Goal: Find contact information: Find contact information

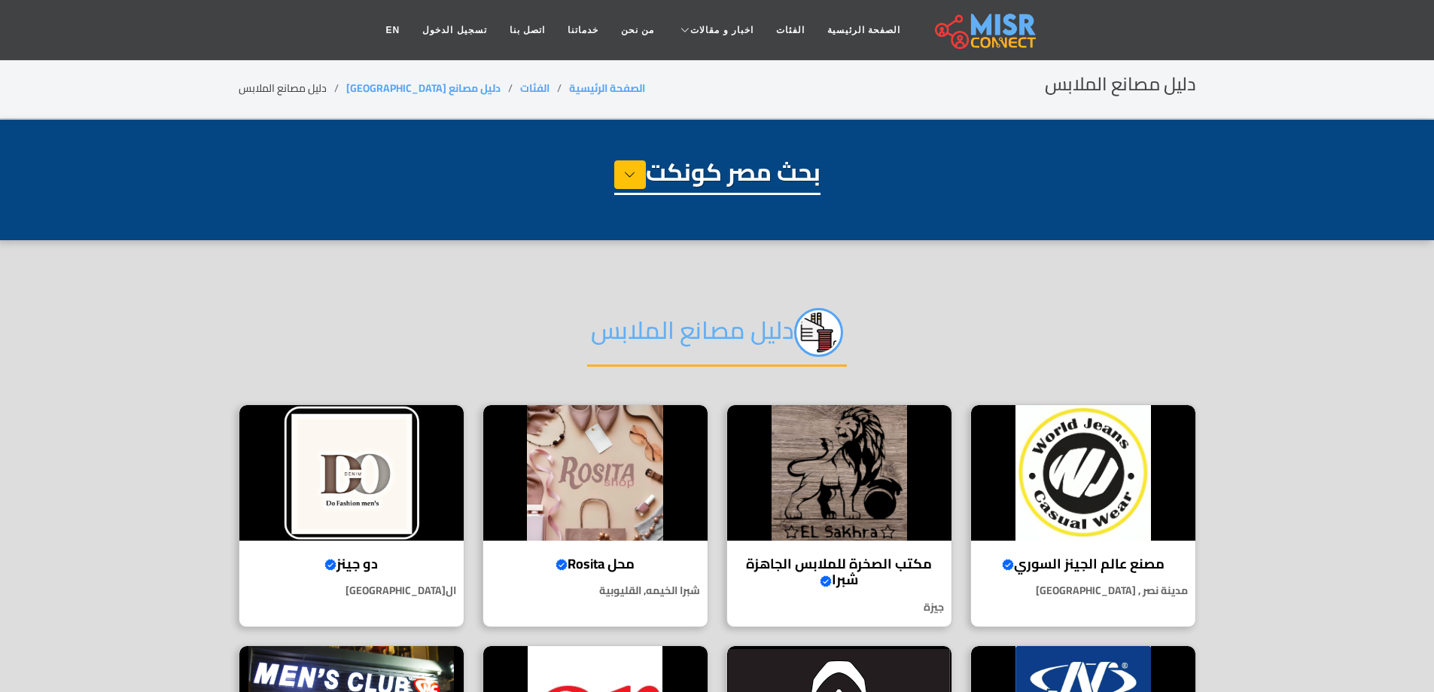
select select "**********"
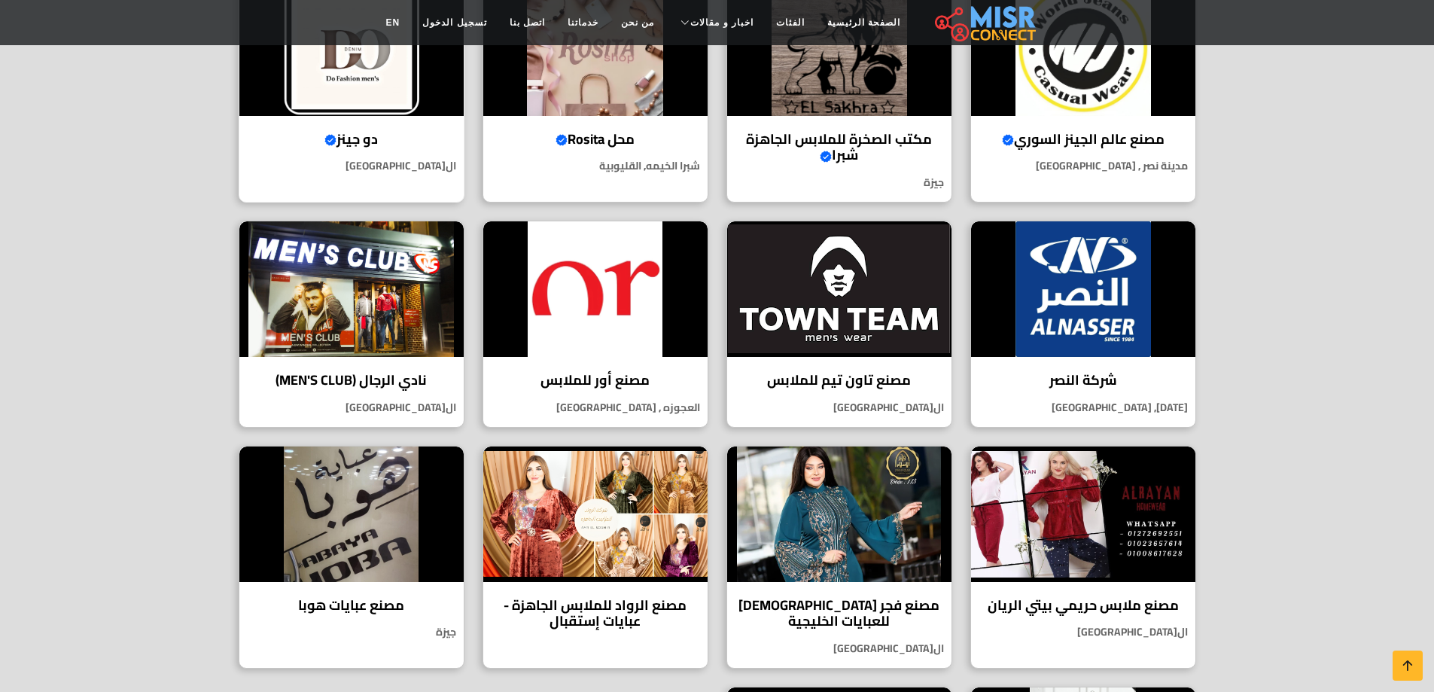
scroll to position [452, 0]
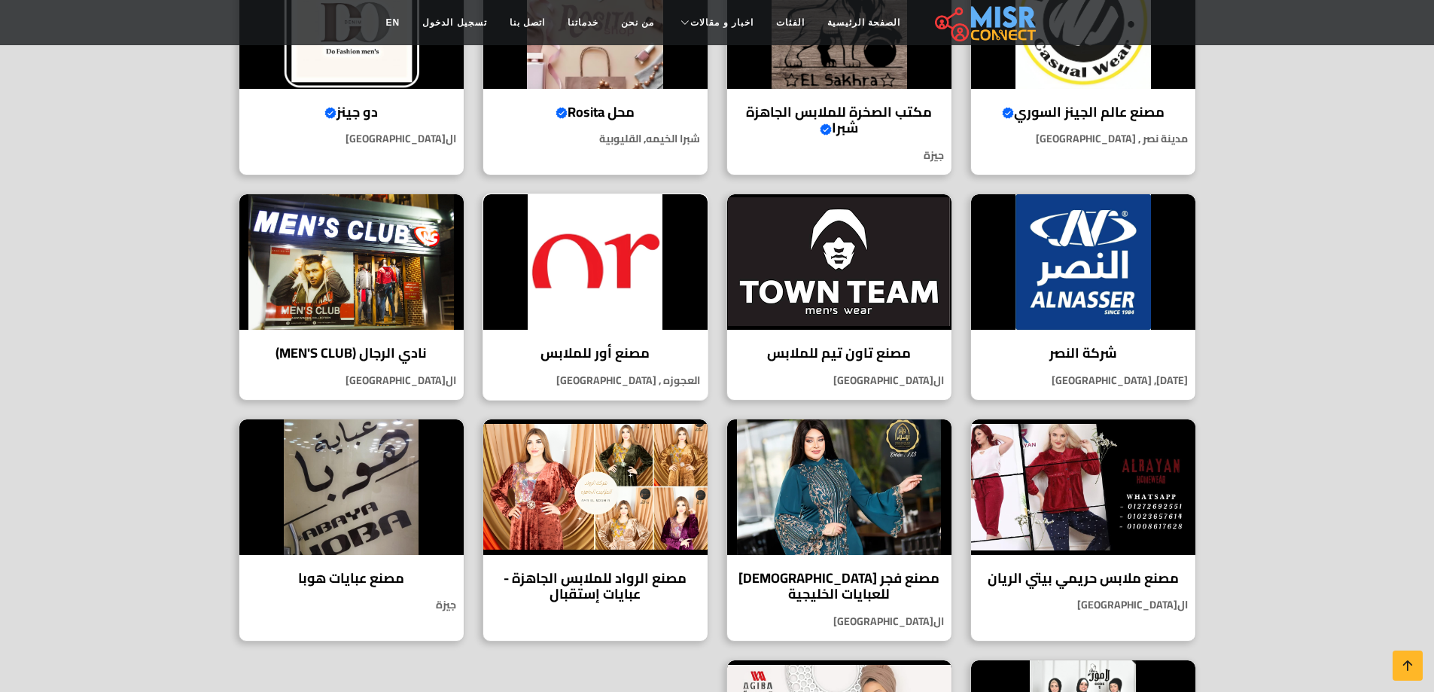
click at [624, 355] on h4 "مصنع أور للملابس" at bounding box center [596, 353] width 202 height 17
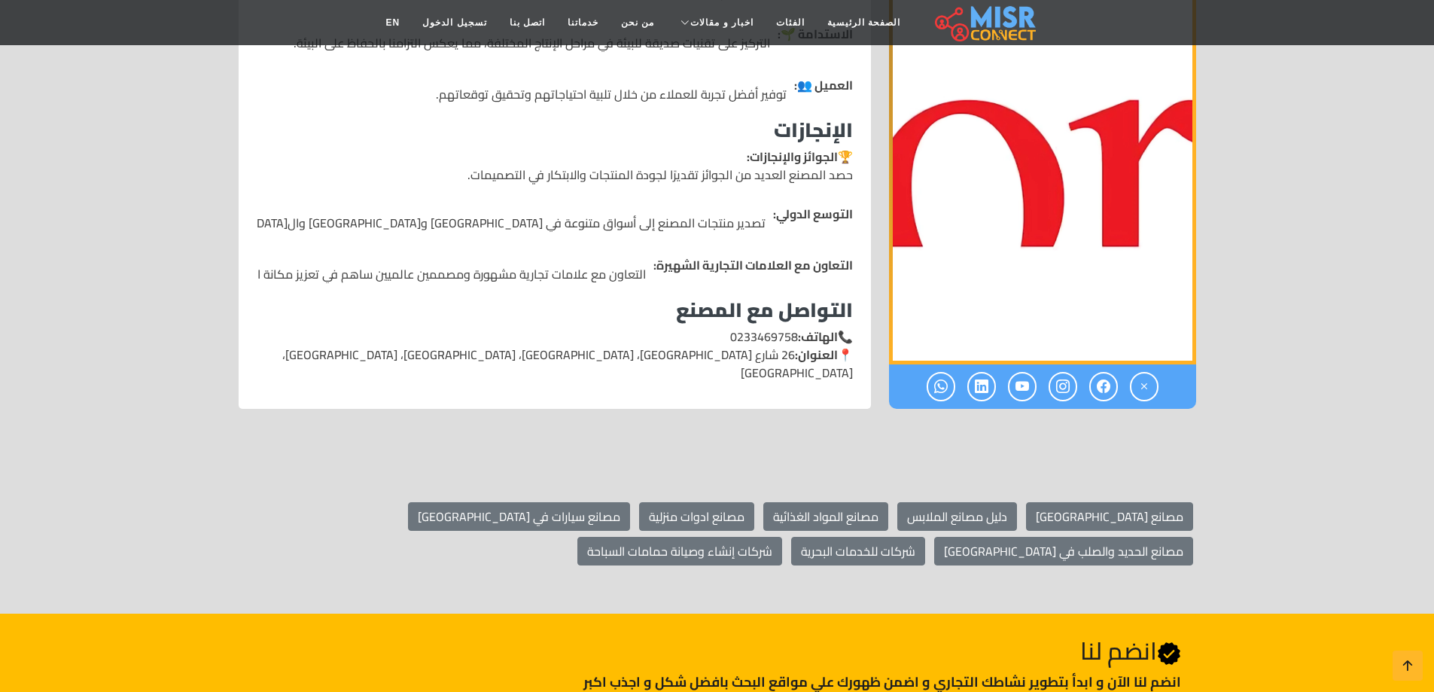
scroll to position [2183, 0]
drag, startPoint x: 726, startPoint y: 263, endPoint x: 789, endPoint y: 258, distance: 62.6
click at [789, 327] on p "📞 الهاتف: 0233469758 📍 العنوان: [STREET_ADDRESS] ميت عقبة، [GEOGRAPHIC_DATA]، […" at bounding box center [555, 354] width 596 height 54
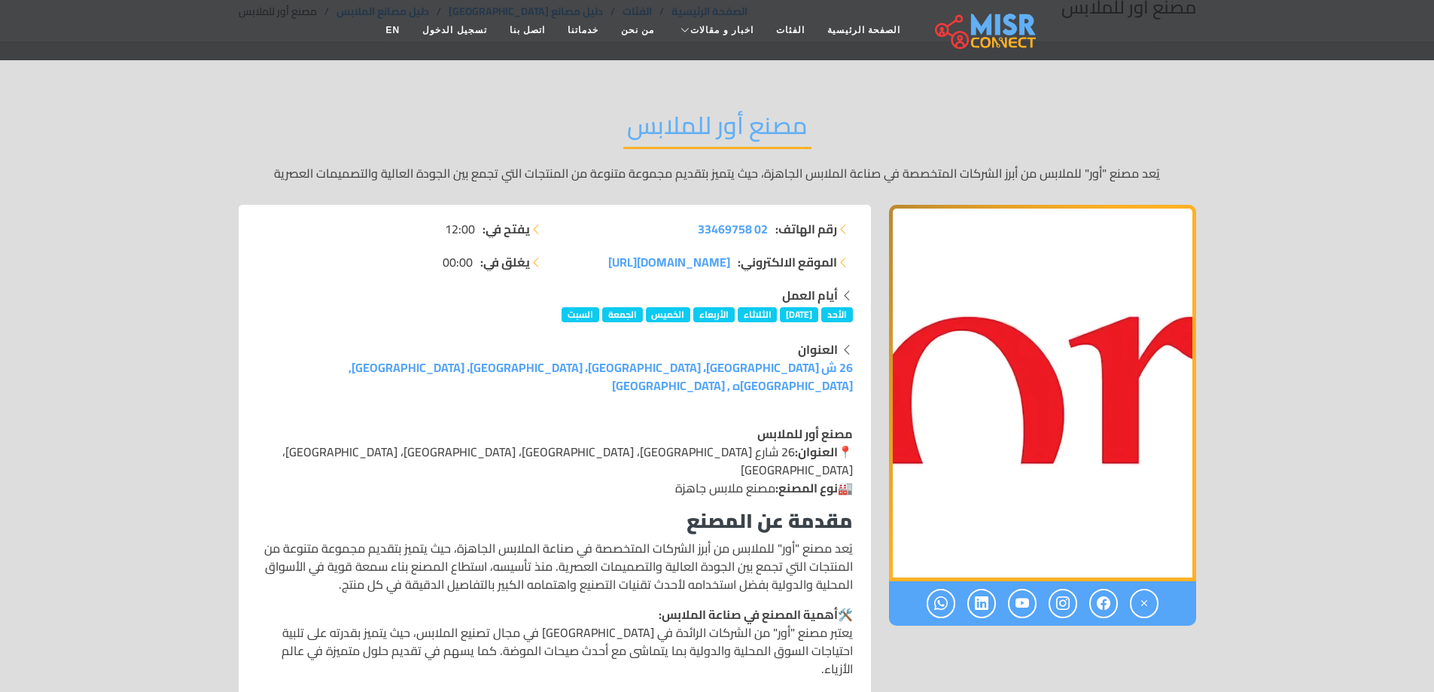
scroll to position [75, 0]
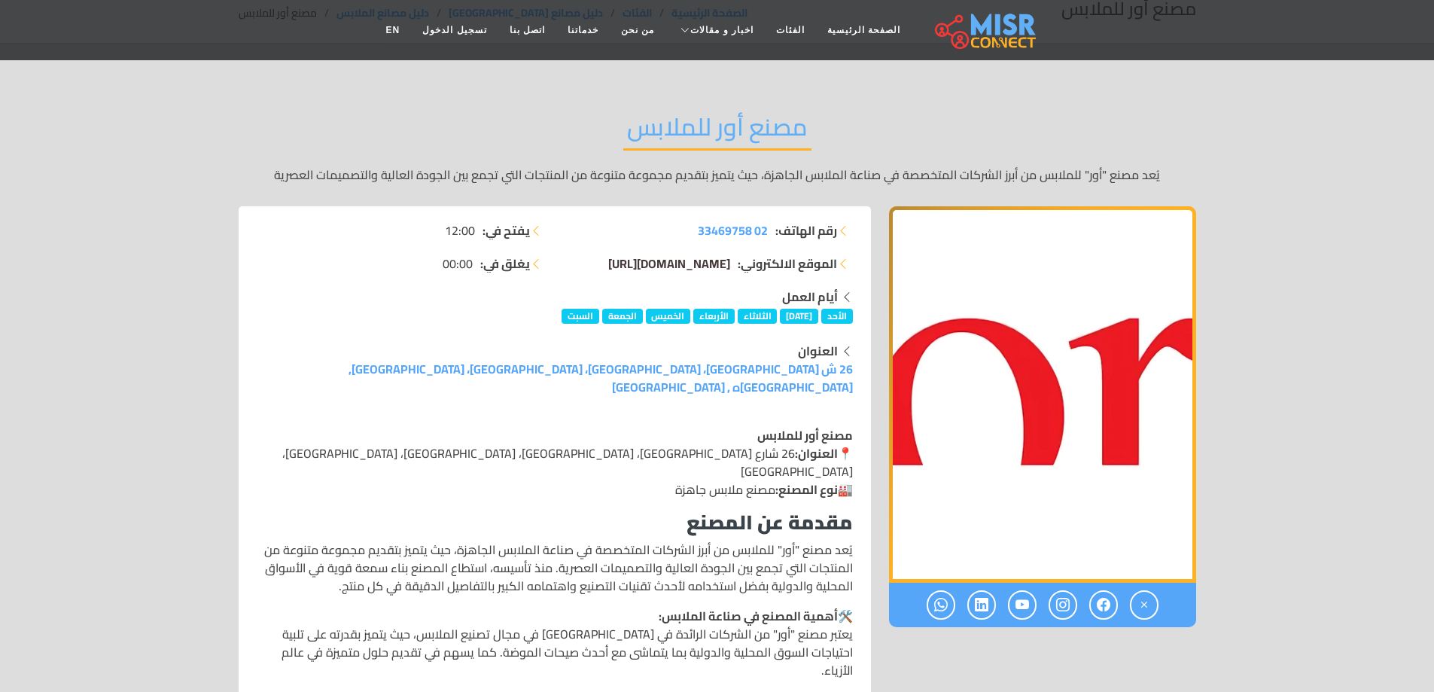
click at [698, 269] on span "or-fashion.com/" at bounding box center [669, 263] width 122 height 23
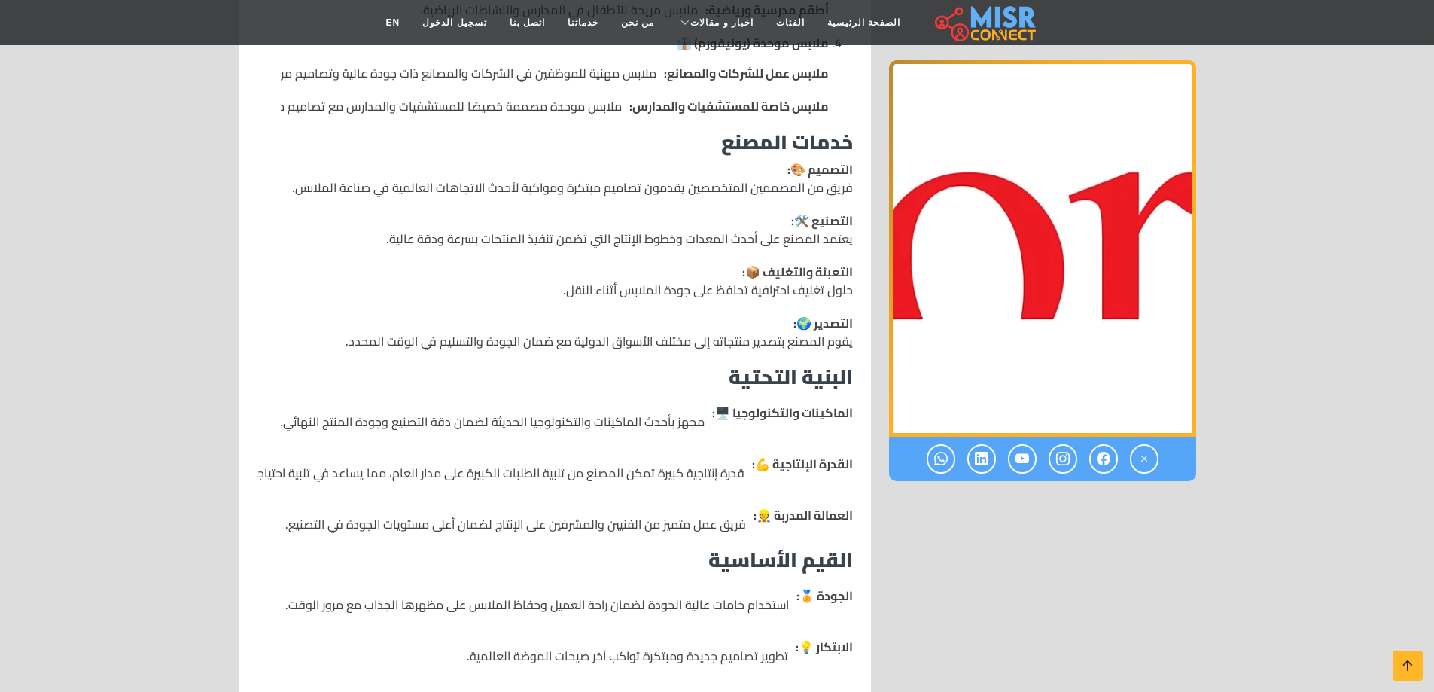
scroll to position [1355, 0]
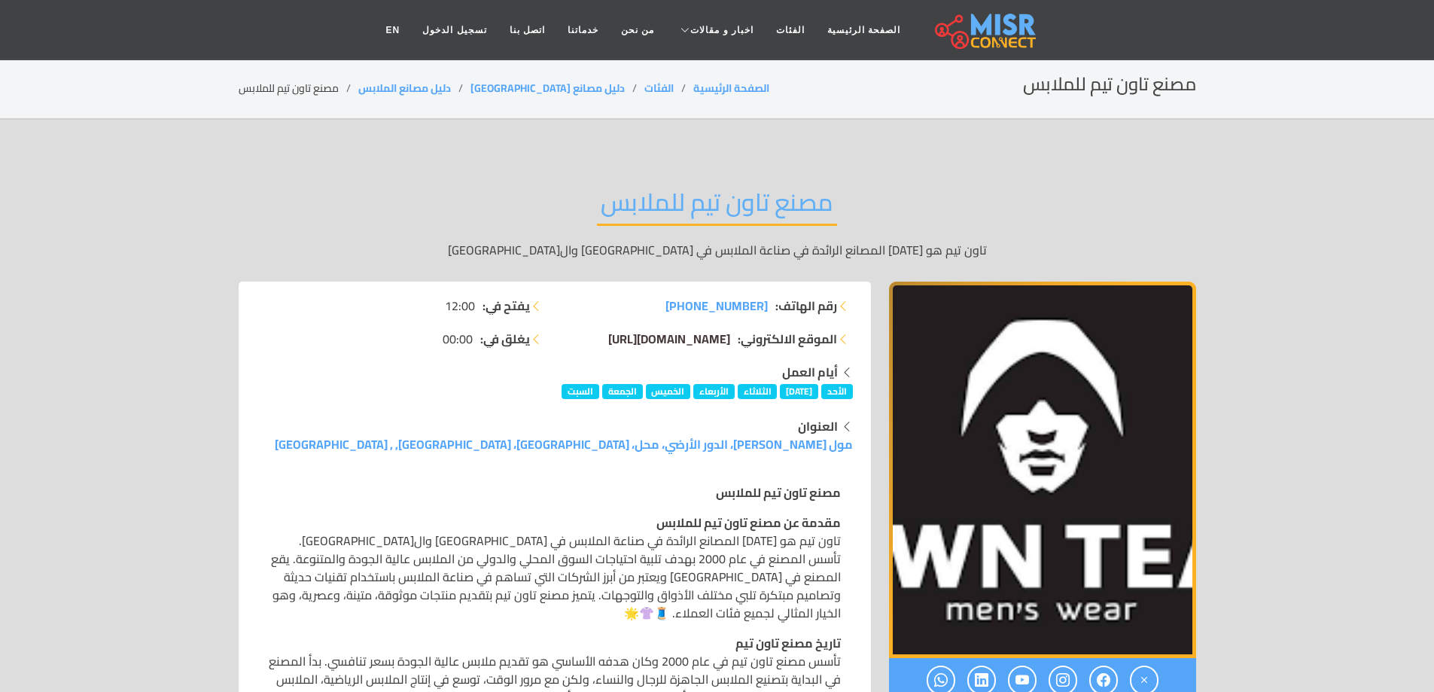
click at [641, 338] on span "townteam.com/ar/pages/about-town-team?srsltid=AfmBOorUKZuGCdd9tybJJNZtMhGWE1F-7…" at bounding box center [669, 338] width 122 height 23
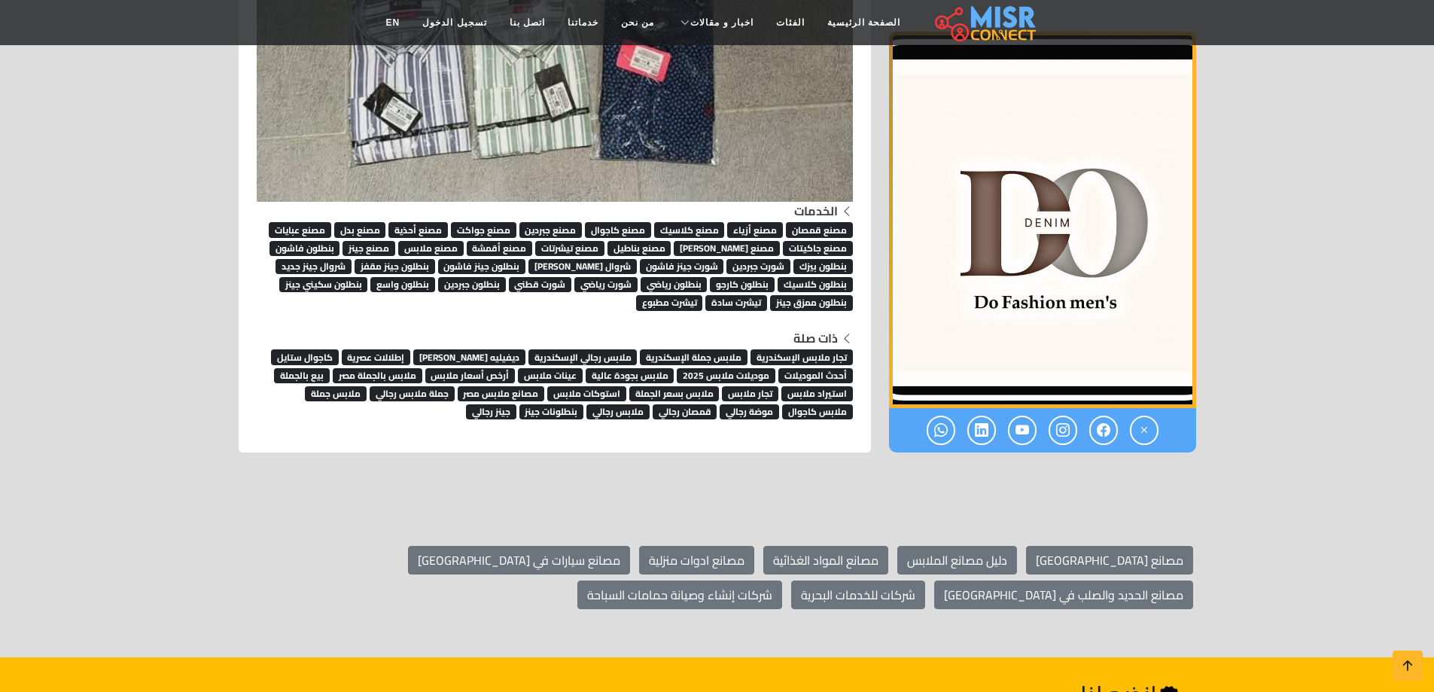
scroll to position [4216, 0]
